Goal: Transaction & Acquisition: Purchase product/service

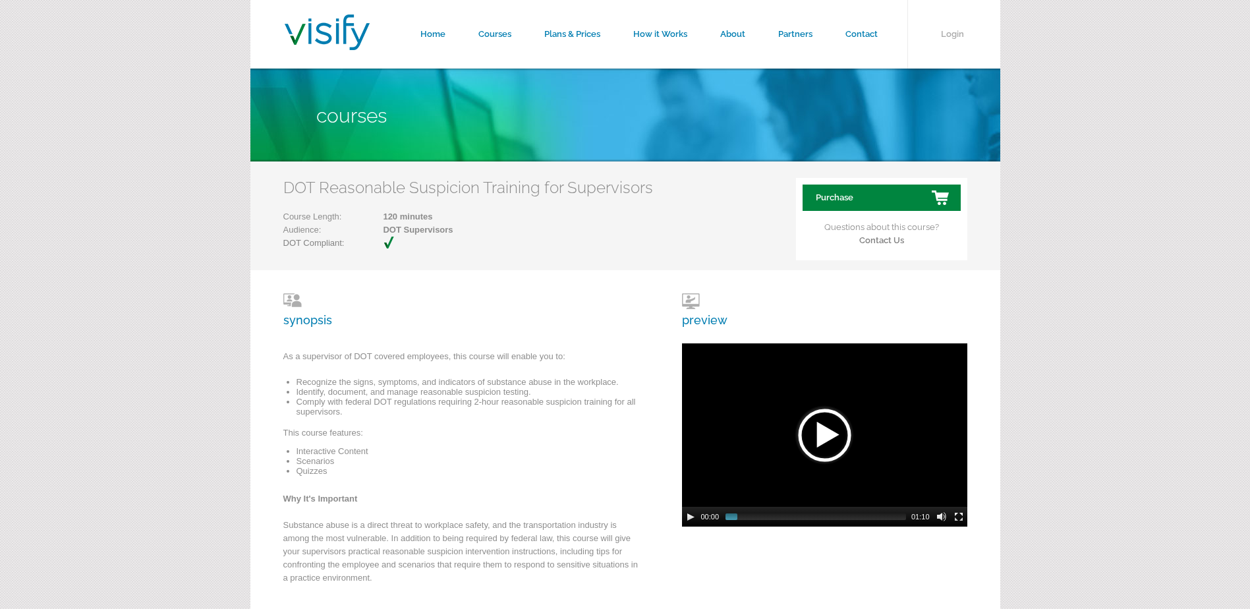
click at [832, 200] on link "Purchase" at bounding box center [882, 198] width 158 height 26
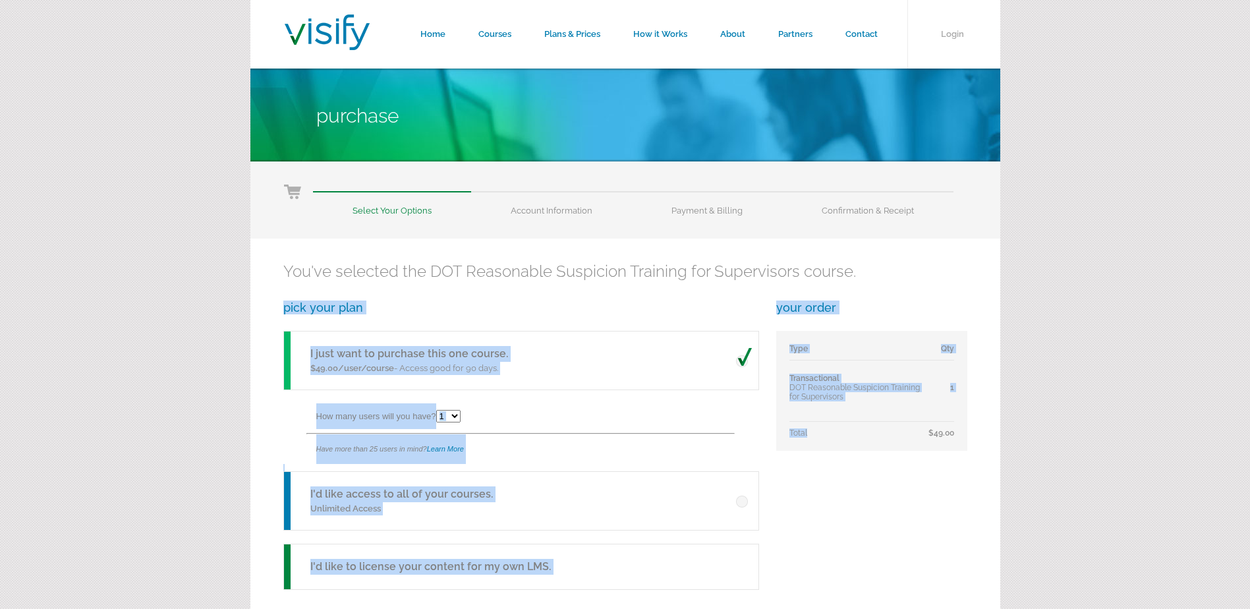
drag, startPoint x: 925, startPoint y: 433, endPoint x: 1027, endPoint y: 422, distance: 102.8
drag, startPoint x: 1027, startPoint y: 422, endPoint x: 1000, endPoint y: 494, distance: 77.4
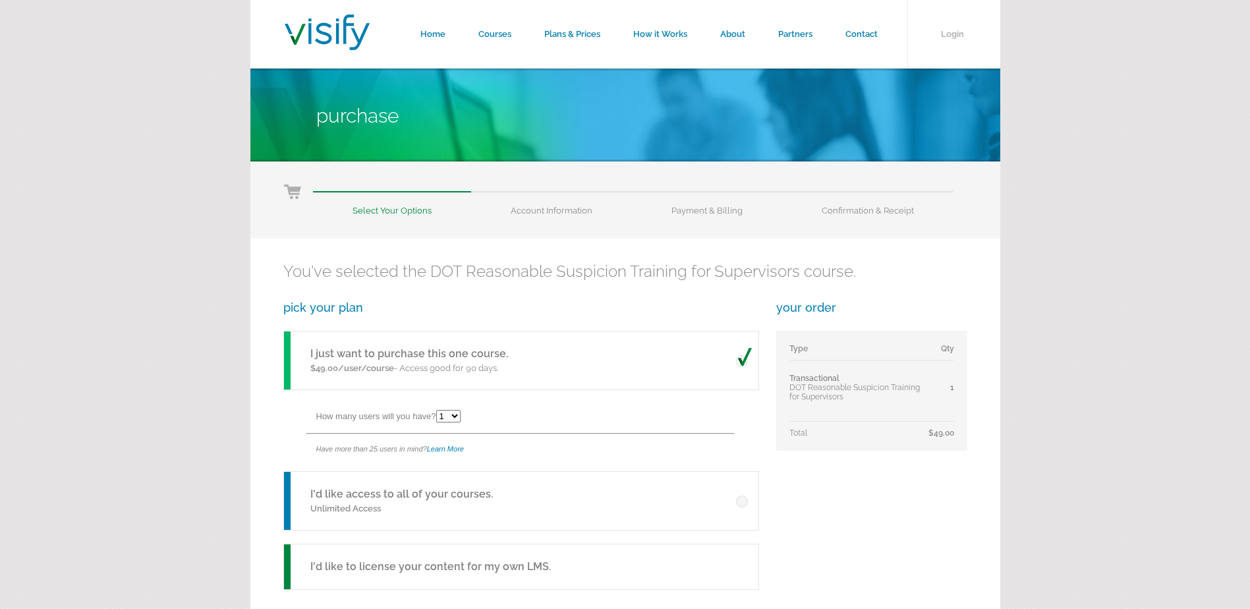
click at [871, 455] on div "You've selected the DOT Reasonable Suspicion Training for Supervisors course. p…" at bounding box center [625, 456] width 750 height 434
